Goal: Task Accomplishment & Management: Manage account settings

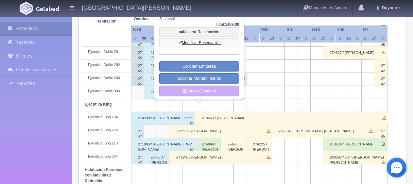
scroll to position [131, 0]
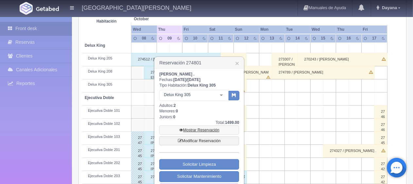
click at [204, 131] on link "Mostrar Reservación" at bounding box center [199, 130] width 80 height 9
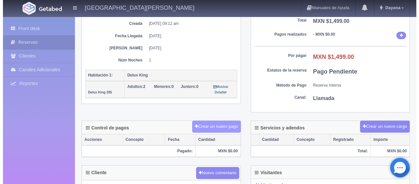
scroll to position [98, 0]
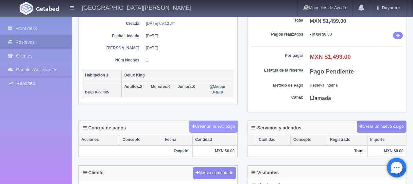
click at [222, 122] on button "Crear un nuevo pago" at bounding box center [213, 127] width 48 height 12
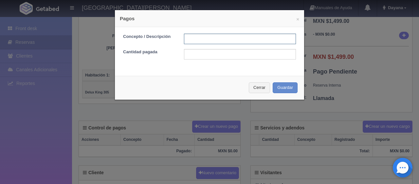
click at [234, 43] on input "text" at bounding box center [240, 39] width 112 height 10
type input "Total Tarjeta"
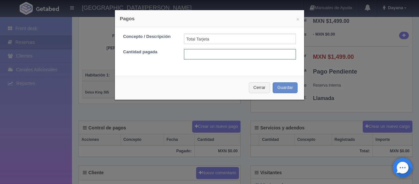
click at [236, 52] on input "text" at bounding box center [240, 54] width 112 height 10
type input "1499"
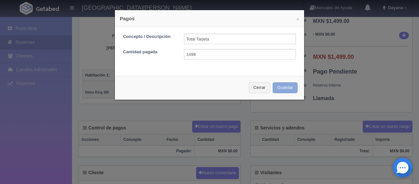
click at [273, 82] on button "Guardar" at bounding box center [285, 87] width 25 height 11
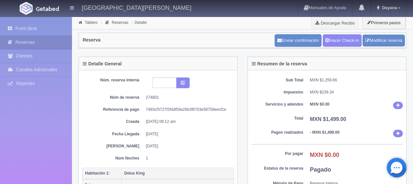
scroll to position [98, 0]
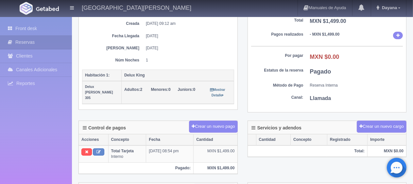
click at [339, 88] on div "Sub Total MXN $1,259.66 Impuestos MXN $239.34 Servicios y adendos MXN $0.00 Tot…" at bounding box center [327, 42] width 159 height 140
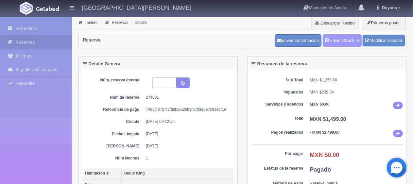
click at [349, 35] on link "Hacer Check-In" at bounding box center [342, 40] width 39 height 12
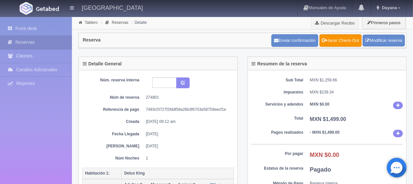
click at [208, 102] on div "Núm. reserva interna Núm de reserva 274801 Referencia de pago 7493cf3727f2fddf5…" at bounding box center [158, 120] width 152 height 84
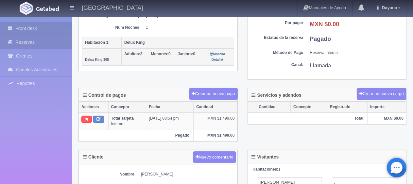
click at [26, 23] on link "Front desk" at bounding box center [36, 28] width 72 height 13
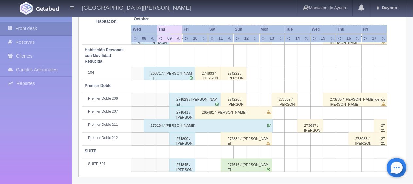
scroll to position [218, 0]
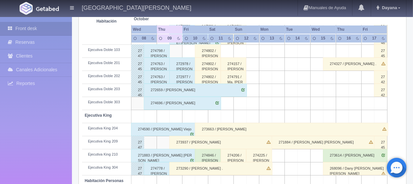
click at [216, 152] on div "274846 / Sergio Francisco Martínez" at bounding box center [208, 155] width 26 height 13
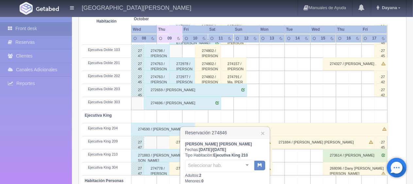
scroll to position [316, 0]
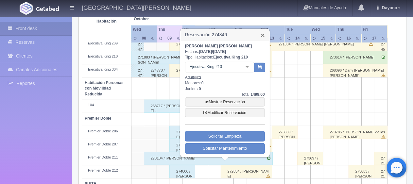
click at [263, 33] on link "×" at bounding box center [263, 35] width 4 height 7
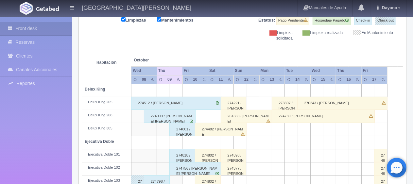
scroll to position [0, 0]
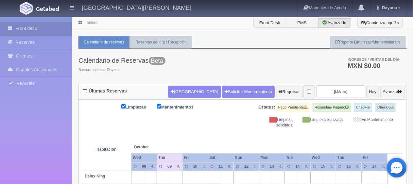
click at [244, 57] on div "Calendario de Reservas Beta Buenas nochess, Dayana. Ingresos / Ventas del día *…" at bounding box center [243, 66] width 328 height 35
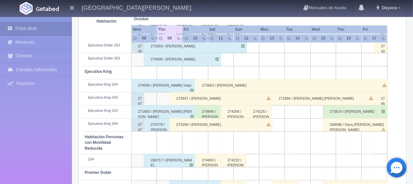
scroll to position [327, 0]
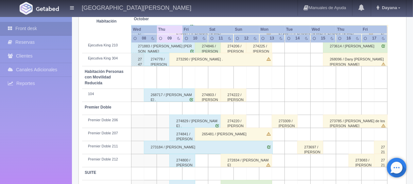
click at [362, 123] on div "273785 / María de los Remedios Serrano" at bounding box center [355, 121] width 64 height 13
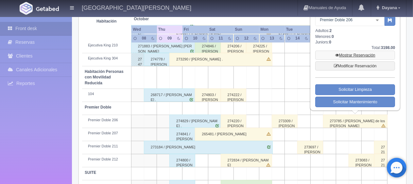
click at [360, 54] on link "Mostrar Reservación" at bounding box center [355, 55] width 80 height 9
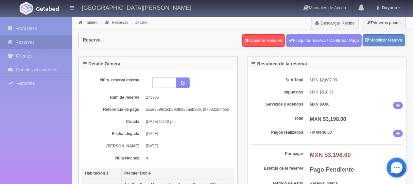
scroll to position [65, 0]
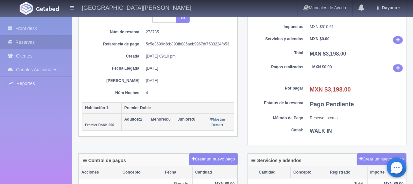
click at [180, 93] on dd "4" at bounding box center [187, 93] width 83 height 6
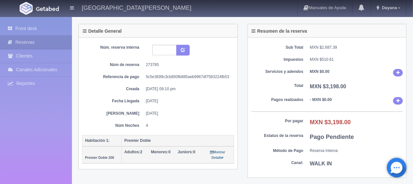
scroll to position [0, 0]
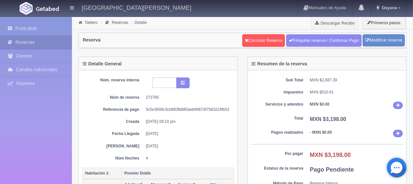
click at [188, 116] on div "Núm. reserva interna Núm de reserva 273785 Referencia de pago 5c5e3699c3cb893fb…" at bounding box center [158, 120] width 152 height 84
click at [178, 127] on div "Núm. reserva interna Núm de reserva 273785 Referencia de pago 5c5e3699c3cb893fb…" at bounding box center [158, 120] width 152 height 84
drag, startPoint x: 182, startPoint y: 124, endPoint x: 145, endPoint y: 111, distance: 39.0
click at [145, 111] on div "Núm. reserva interna Núm de reserva 273785 Referencia de pago 5c5e3699c3cb893fb…" at bounding box center [158, 120] width 152 height 84
drag, startPoint x: 153, startPoint y: 117, endPoint x: 173, endPoint y: 140, distance: 30.6
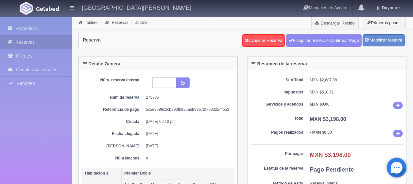
click at [153, 117] on div "Núm. reserva interna Núm de reserva 273785 Referencia de pago 5c5e3699c3cb893fb…" at bounding box center [158, 120] width 152 height 84
click at [189, 145] on dd "[DATE]" at bounding box center [187, 147] width 83 height 6
click at [193, 126] on div "Núm. reserva interna Núm de reserva 273785 Referencia de pago 5c5e3699c3cb893fb…" at bounding box center [158, 120] width 152 height 84
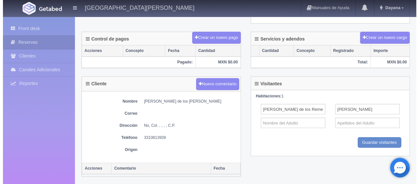
scroll to position [154, 0]
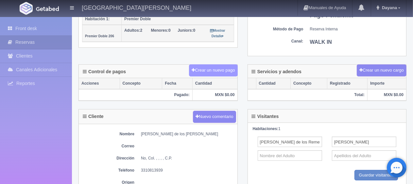
click at [209, 73] on button "Crear un nuevo pago" at bounding box center [213, 70] width 48 height 12
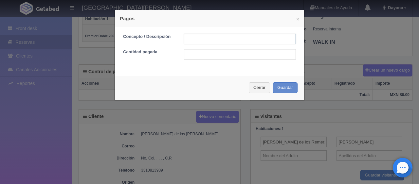
click at [207, 39] on input "text" at bounding box center [240, 39] width 112 height 10
type input "pago en efectivo"
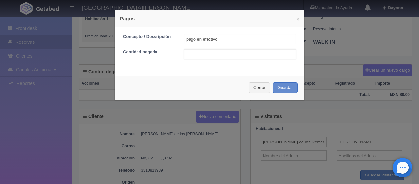
click at [219, 55] on input "text" at bounding box center [240, 54] width 112 height 10
type input "3"
type input "2998"
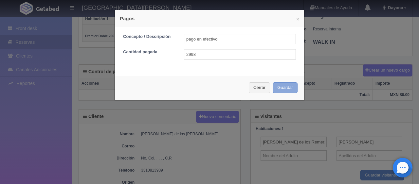
click at [281, 88] on button "Guardar" at bounding box center [285, 87] width 25 height 11
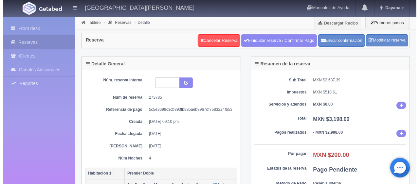
scroll to position [164, 0]
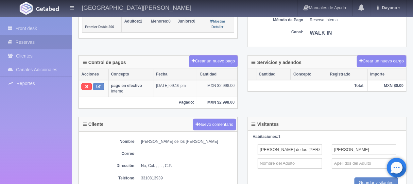
click at [222, 55] on div "Crear un nuevo pago" at bounding box center [213, 61] width 48 height 12
click at [220, 57] on button "Crear un nuevo pago" at bounding box center [213, 61] width 48 height 12
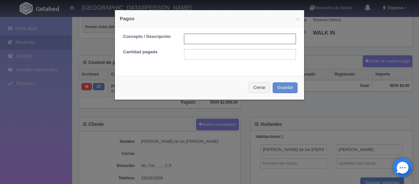
click at [224, 38] on input "text" at bounding box center [240, 39] width 112 height 10
type input "f"
type input "descuento"
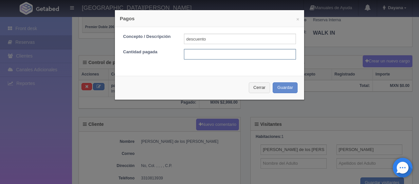
click at [223, 50] on input "text" at bounding box center [240, 54] width 112 height 10
click at [240, 58] on input "text" at bounding box center [240, 54] width 112 height 10
type input "200"
click at [282, 94] on div "Cerrar Guardar" at bounding box center [209, 88] width 189 height 24
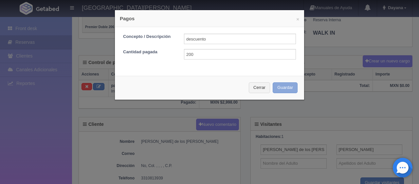
click at [284, 89] on button "Guardar" at bounding box center [285, 87] width 25 height 11
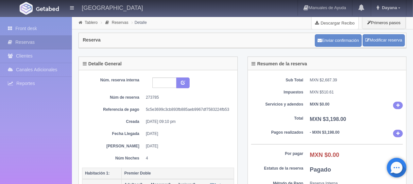
click at [334, 19] on link "Descargar Recibo" at bounding box center [335, 22] width 47 height 13
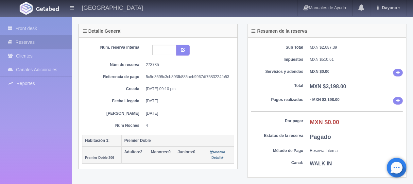
click at [192, 106] on div "Núm. reserva interna Núm de reserva 273785 Referencia de pago 5c5e3699c3cb893fb…" at bounding box center [158, 87] width 152 height 84
click at [195, 97] on div "Núm. reserva interna Núm de reserva 273785 Referencia de pago 5c5e3699c3cb893fb…" at bounding box center [158, 87] width 152 height 84
click at [160, 116] on div "Núm. reserva interna Núm de reserva 273785 Referencia de pago 5c5e3699c3cb893fb…" at bounding box center [158, 87] width 152 height 84
click at [179, 104] on div "Núm. reserva interna Núm de reserva 273785 Referencia de pago 5c5e3699c3cb893fb…" at bounding box center [158, 87] width 152 height 84
click at [182, 120] on div "Núm. reserva interna Núm de reserva 273785 Referencia de pago 5c5e3699c3cb893fb…" at bounding box center [158, 87] width 152 height 84
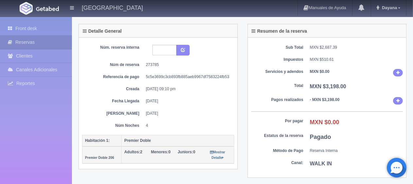
click at [179, 90] on dd "[DATE] 09:10 pm" at bounding box center [187, 89] width 83 height 6
click at [186, 105] on div "Núm. reserva interna Núm de reserva 273785 Referencia de pago 5c5e3699c3cb893fb…" at bounding box center [158, 87] width 152 height 84
click at [185, 115] on dd "[DATE]" at bounding box center [187, 114] width 83 height 6
click at [185, 113] on dd "[DATE]" at bounding box center [187, 114] width 83 height 6
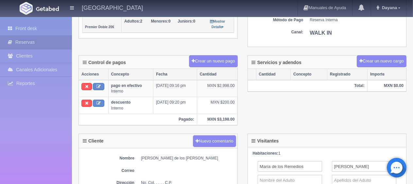
scroll to position [0, 0]
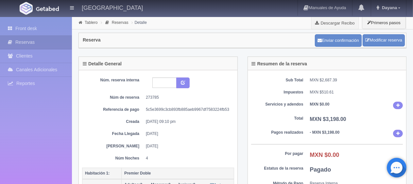
click at [203, 132] on dd "[DATE]" at bounding box center [187, 134] width 83 height 6
click at [385, 32] on div "Enviar confirmación Modificar reserva" at bounding box center [359, 40] width 93 height 16
click at [385, 37] on link "Modificar reserva" at bounding box center [384, 40] width 42 height 12
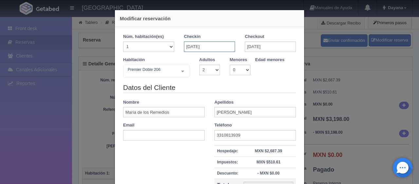
click at [223, 46] on input "[DATE]" at bounding box center [209, 47] width 51 height 10
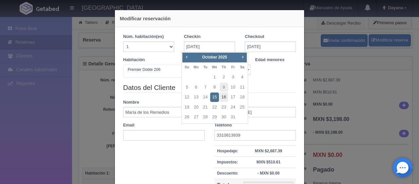
click at [221, 96] on link "16" at bounding box center [224, 97] width 9 height 9
type input "[DATE]"
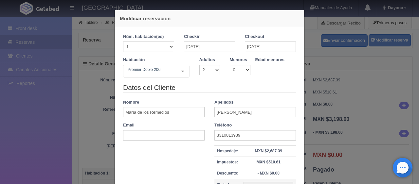
checkbox input "false"
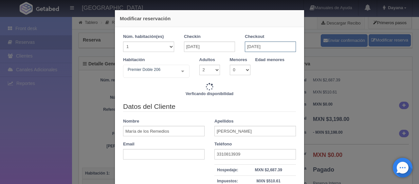
click at [283, 47] on input "[DATE]" at bounding box center [270, 47] width 51 height 10
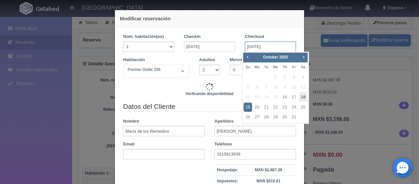
type input "4947.00"
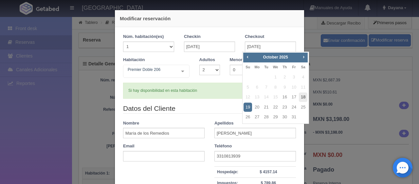
click at [306, 96] on link "18" at bounding box center [303, 97] width 9 height 9
type input "[DATE]"
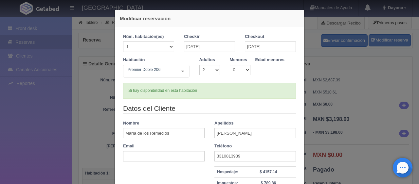
checkbox input "false"
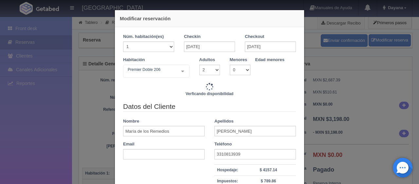
type input "3298.00"
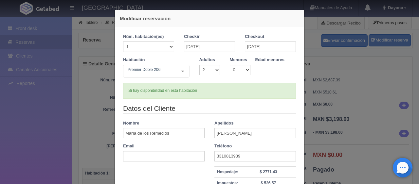
click at [219, 92] on div "Si hay disponibilidad en esta habitación" at bounding box center [209, 91] width 173 height 16
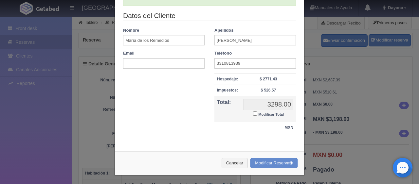
click at [268, 113] on small "Modificar Total" at bounding box center [271, 115] width 26 height 4
click at [257, 112] on input "Modificar Total" at bounding box center [255, 114] width 4 height 4
checkbox input "true"
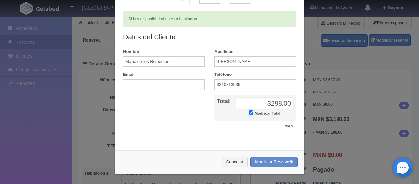
scroll to position [71, 0]
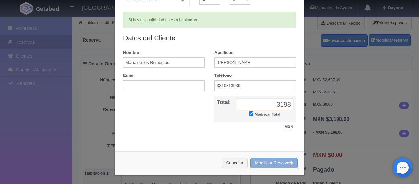
type input "3198"
click at [268, 161] on button "Modificar Reserva" at bounding box center [273, 163] width 47 height 11
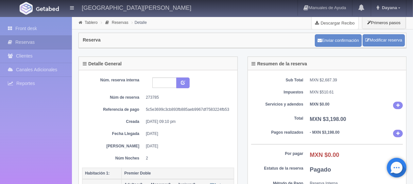
click at [323, 23] on link "Descargar Recibo" at bounding box center [335, 22] width 47 height 13
click at [343, 27] on link "Descargar Recibo" at bounding box center [335, 22] width 47 height 13
click at [178, 99] on dd "273785" at bounding box center [187, 98] width 83 height 6
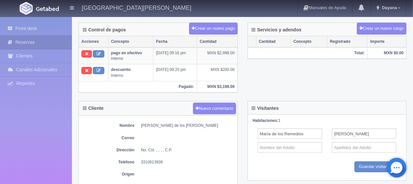
click at [283, 115] on div "Habitaciones: 1 [PERSON_NAME] de los [PERSON_NAME] Guardar Guardar visitantes" at bounding box center [327, 148] width 159 height 66
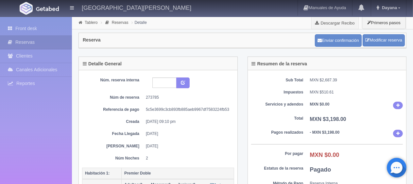
click at [283, 120] on dt "Total" at bounding box center [277, 119] width 52 height 6
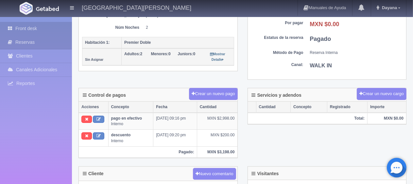
click at [29, 26] on link "Front desk" at bounding box center [36, 28] width 72 height 13
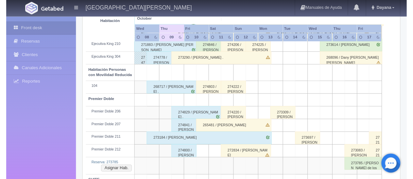
scroll to position [361, 0]
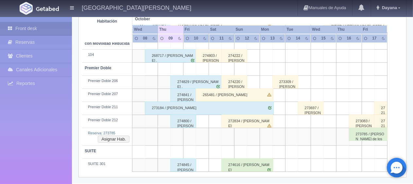
click at [369, 137] on div "273785 / [PERSON_NAME] de los [PERSON_NAME]" at bounding box center [368, 134] width 39 height 13
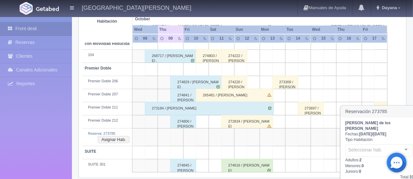
scroll to position [396, 0]
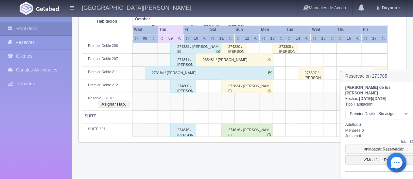
click at [371, 144] on link "Mostrar Reservación" at bounding box center [384, 148] width 79 height 9
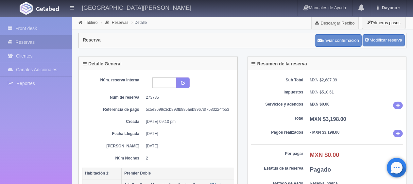
click at [320, 98] on div "Sub Total MXN $2,687.39 Impuestos MXN $510.61 Servicios y adendos MXN $0.00 Tot…" at bounding box center [327, 140] width 159 height 140
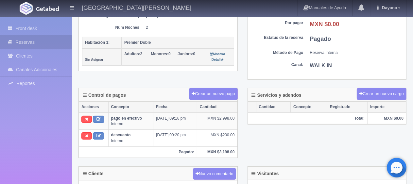
scroll to position [229, 0]
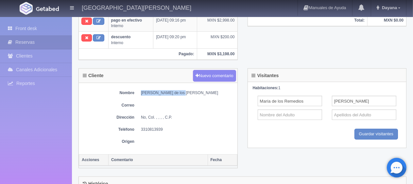
drag, startPoint x: 164, startPoint y: 93, endPoint x: 135, endPoint y: 92, distance: 29.5
click at [135, 92] on dl "Nombre María de los Remedios Serrano" at bounding box center [158, 93] width 152 height 6
copy dd "María de los Remedios"
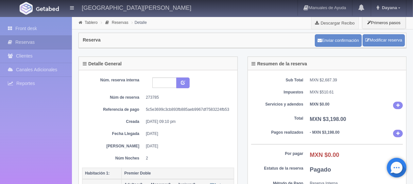
click at [345, 106] on dd "MXN $0.00" at bounding box center [356, 106] width 93 height 8
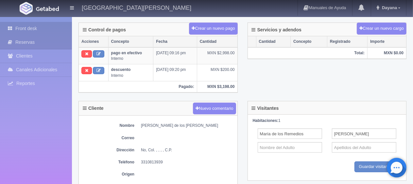
click at [11, 23] on link "Front desk" at bounding box center [36, 28] width 72 height 13
